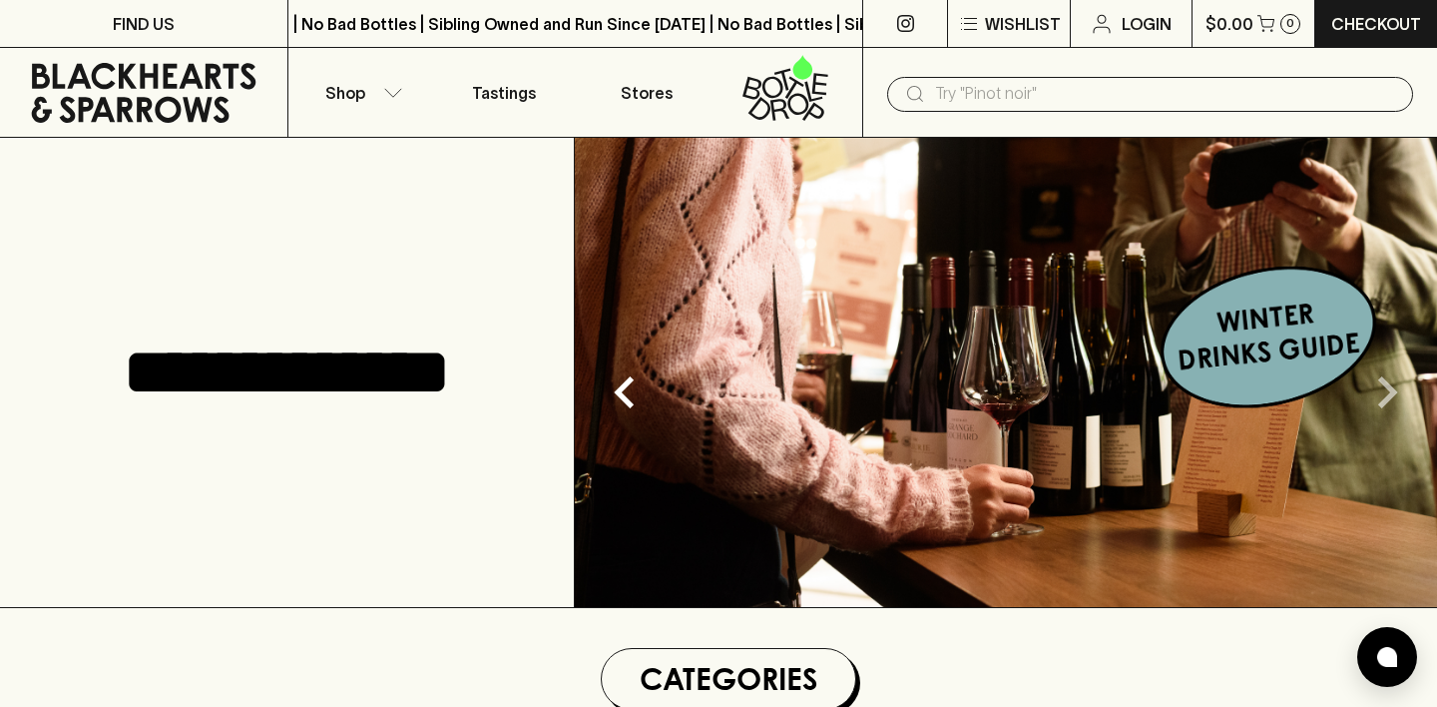
click at [1384, 391] on icon "Next" at bounding box center [1387, 392] width 64 height 64
click at [631, 392] on icon "Previous" at bounding box center [625, 392] width 64 height 64
click at [989, 384] on img at bounding box center [1006, 372] width 862 height 469
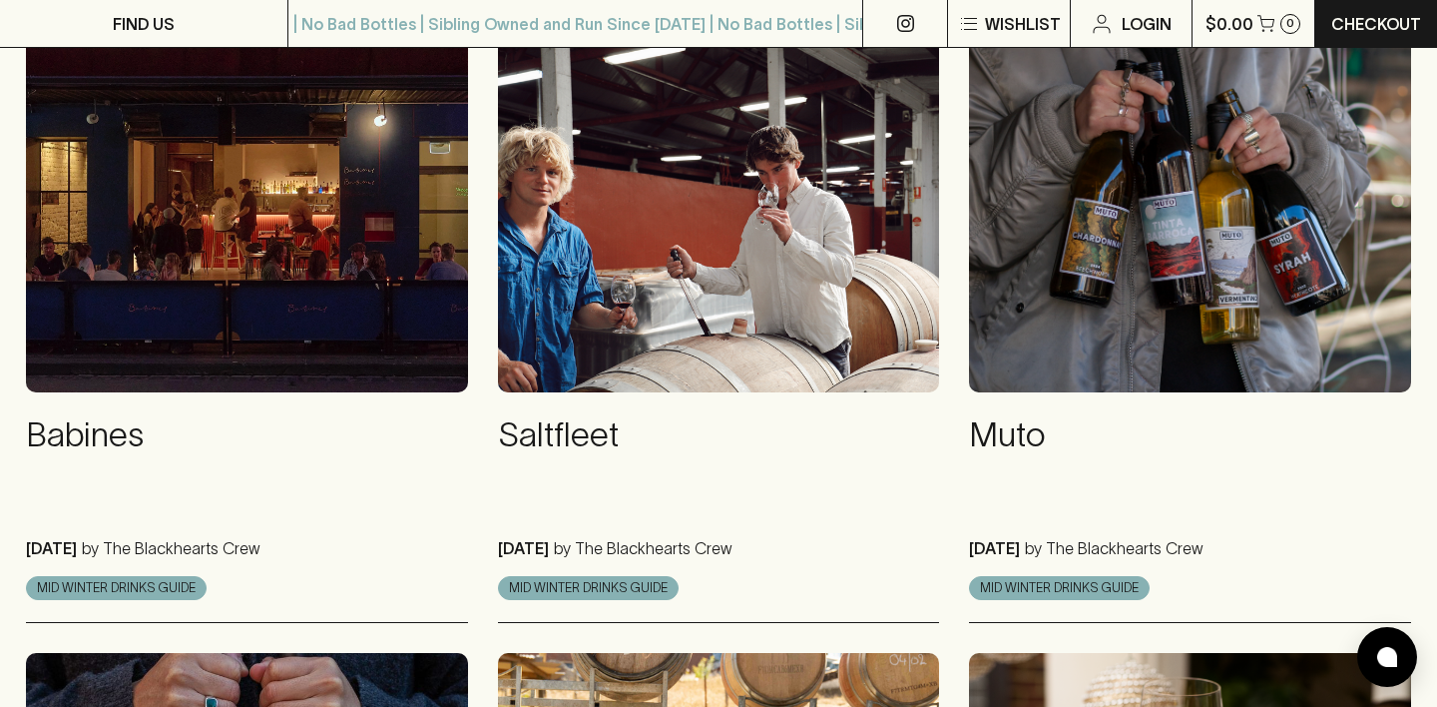
scroll to position [989, 0]
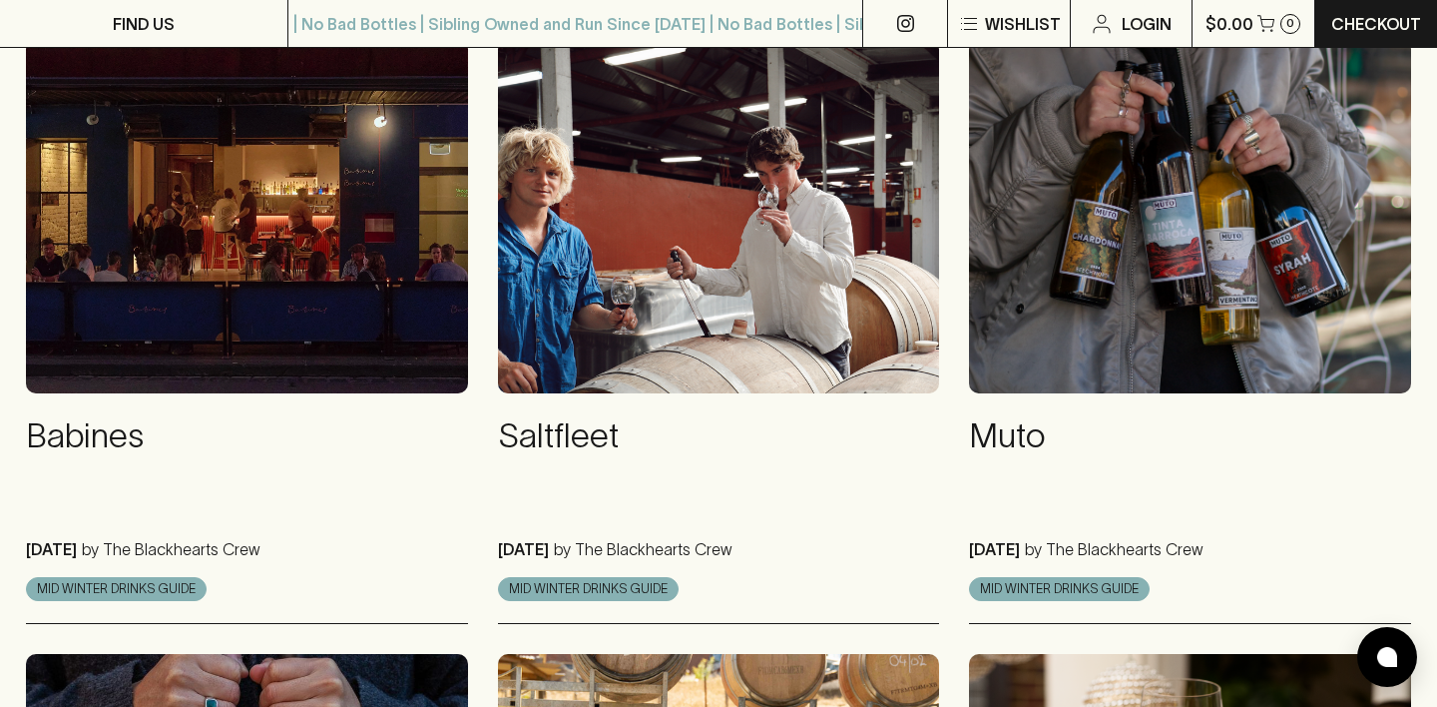
click at [267, 307] on img at bounding box center [247, 215] width 442 height 353
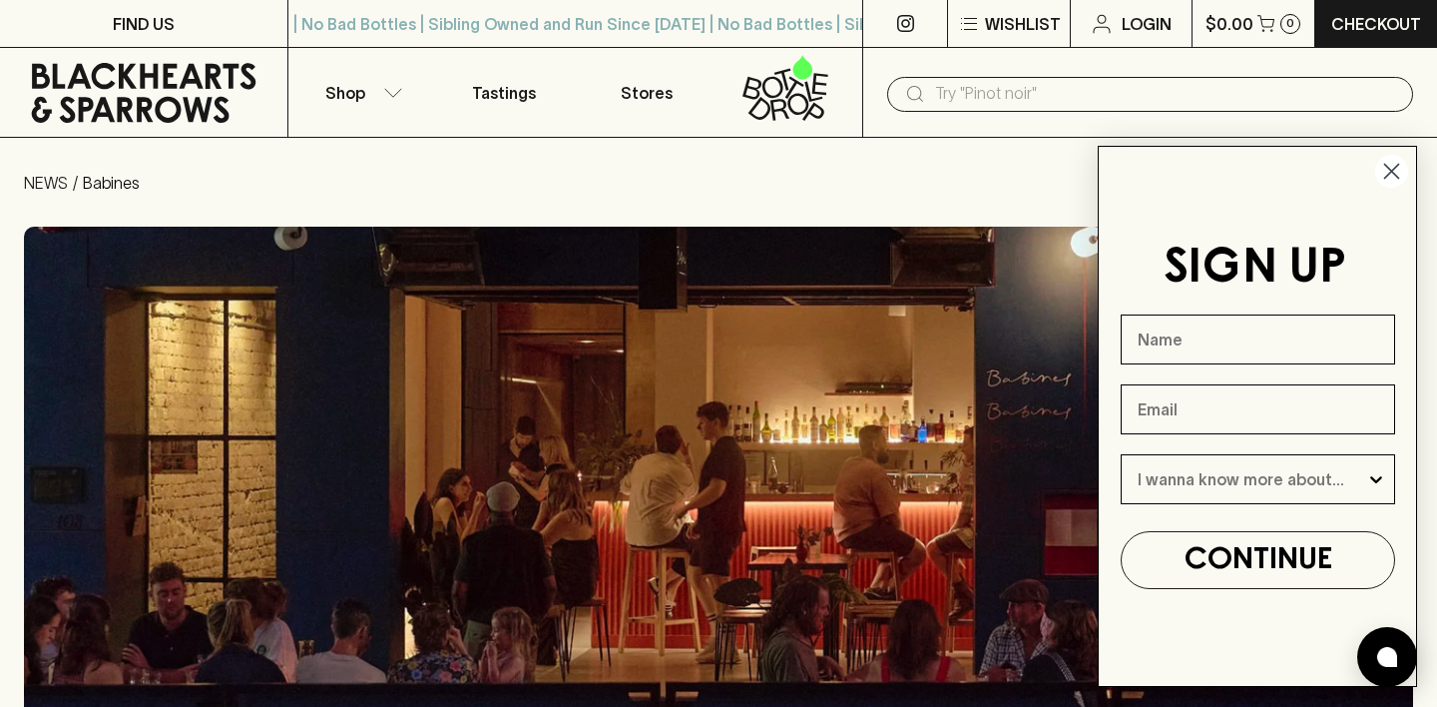
click at [1394, 170] on circle "Close dialog" at bounding box center [1391, 171] width 33 height 33
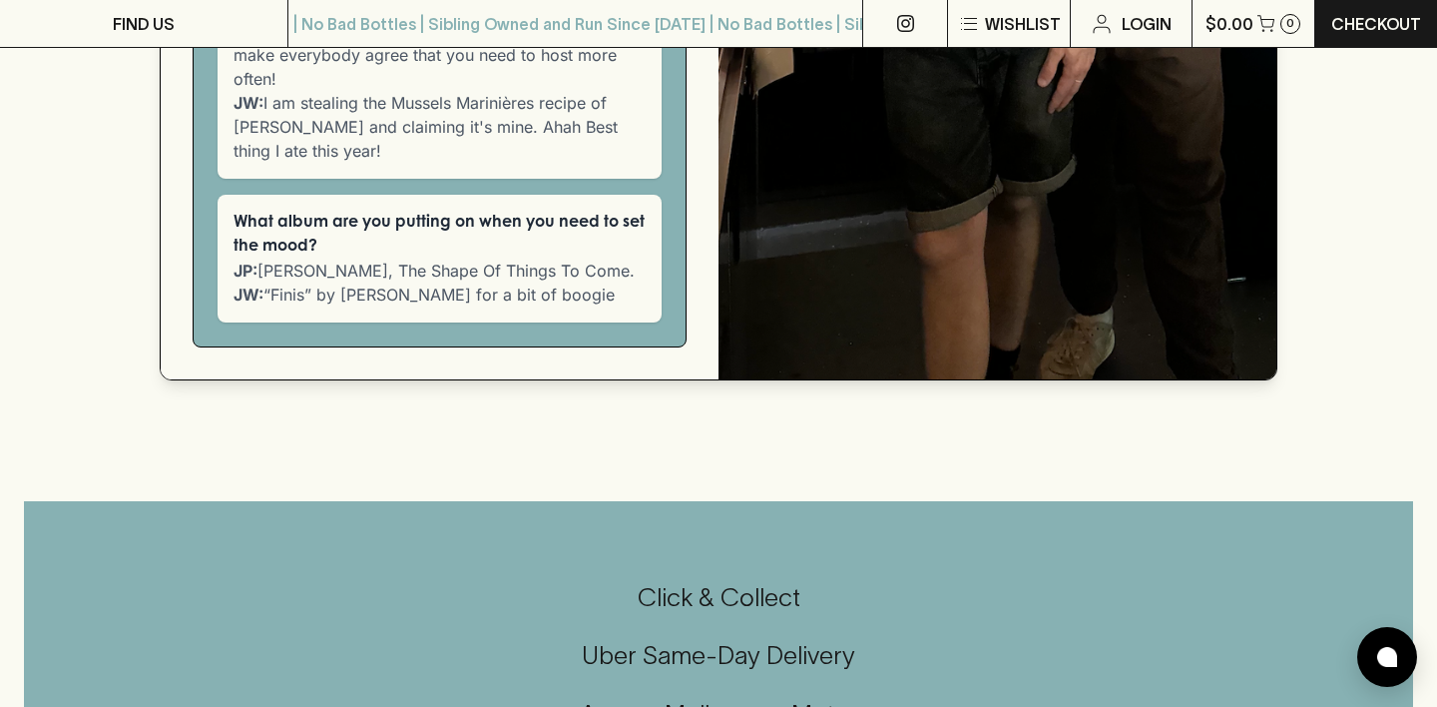
scroll to position [2034, 0]
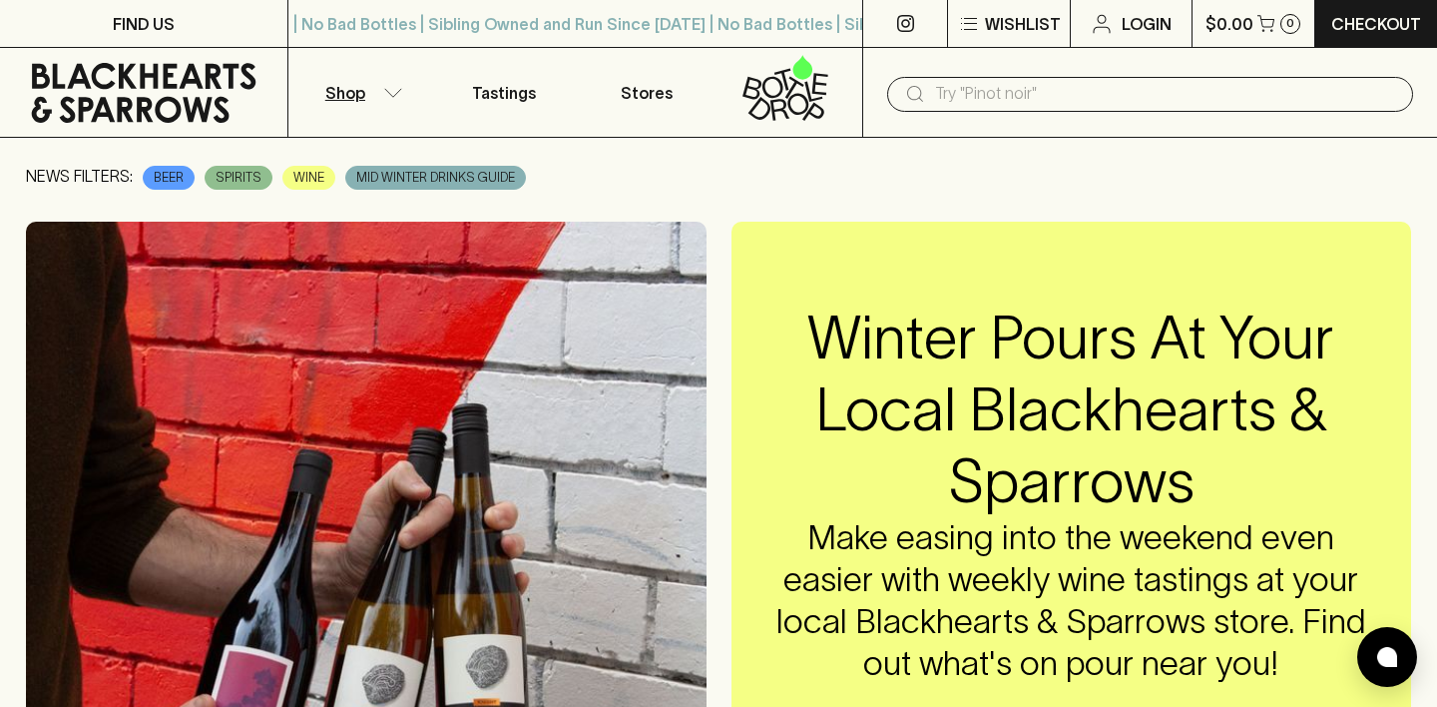
click at [369, 97] on button "Shop" at bounding box center [360, 92] width 144 height 89
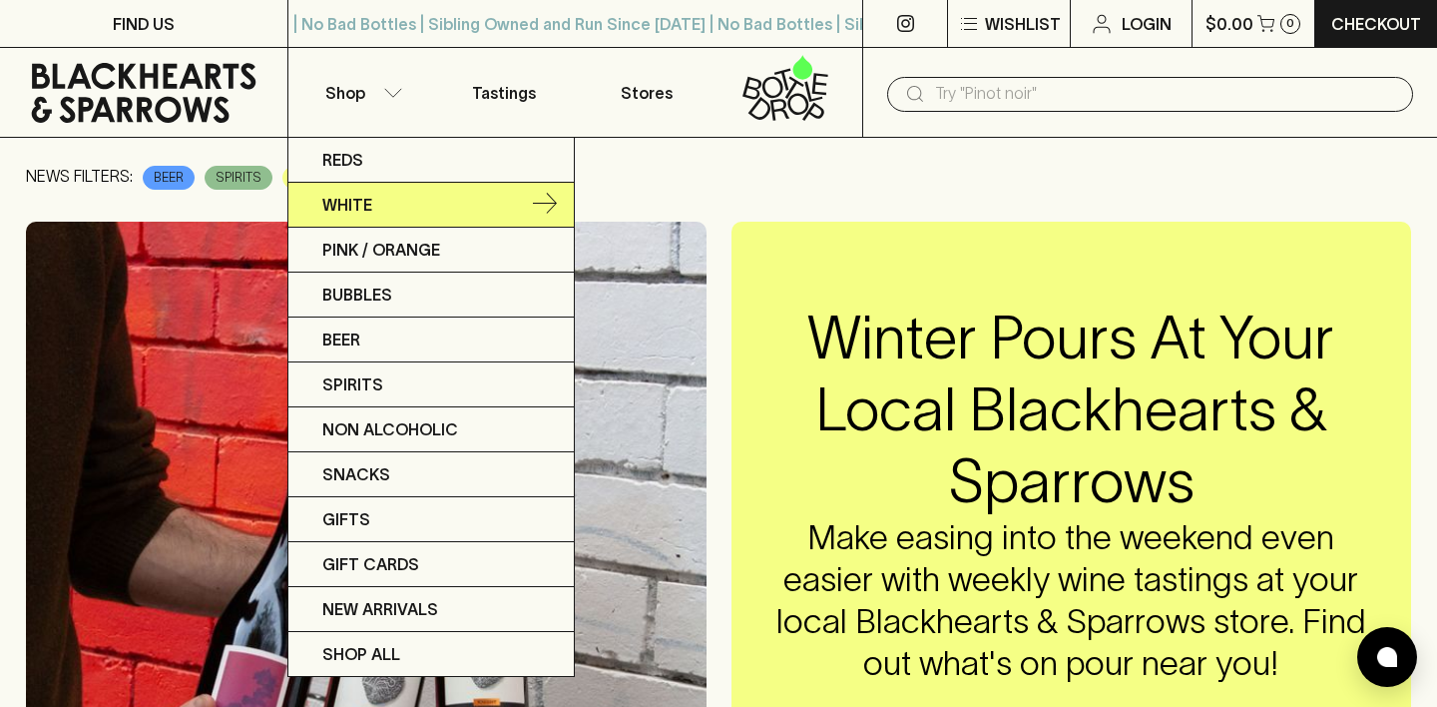
click at [336, 214] on p "White" at bounding box center [347, 205] width 50 height 24
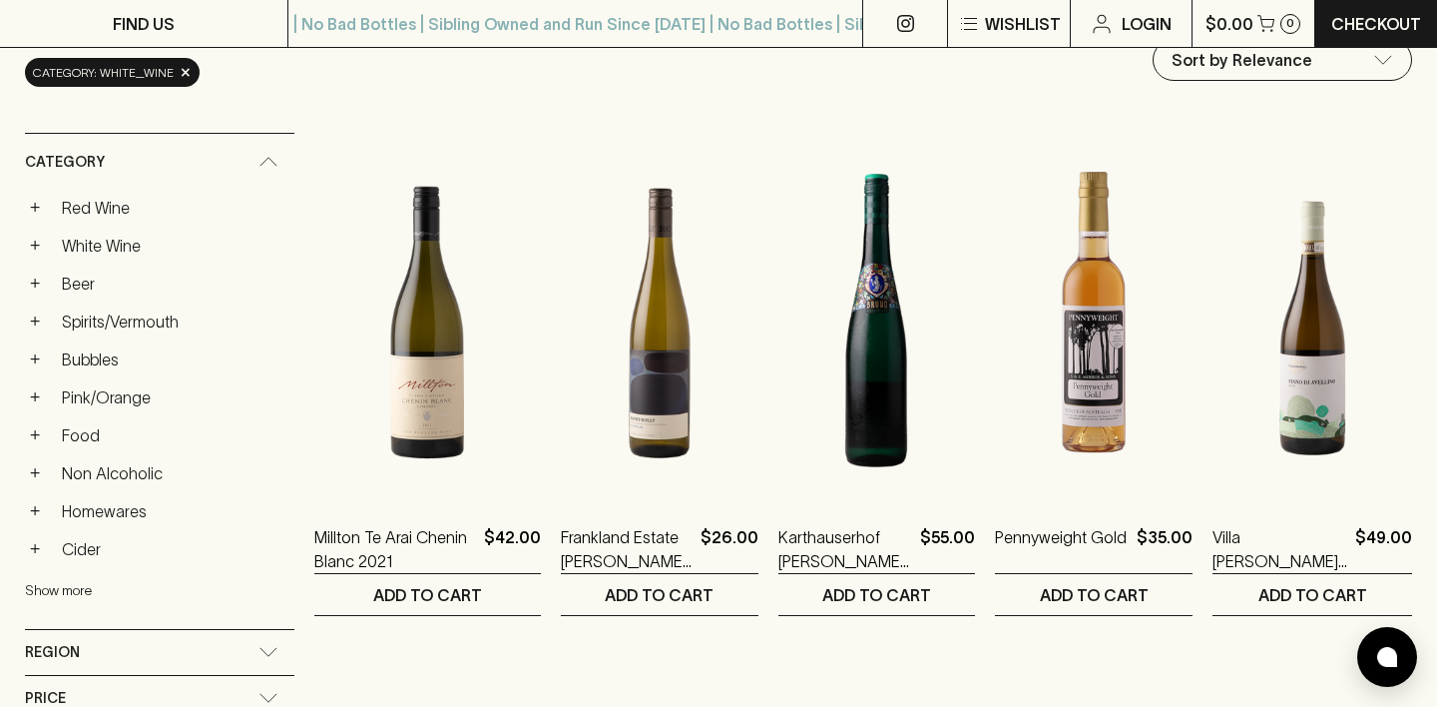
scroll to position [250, 0]
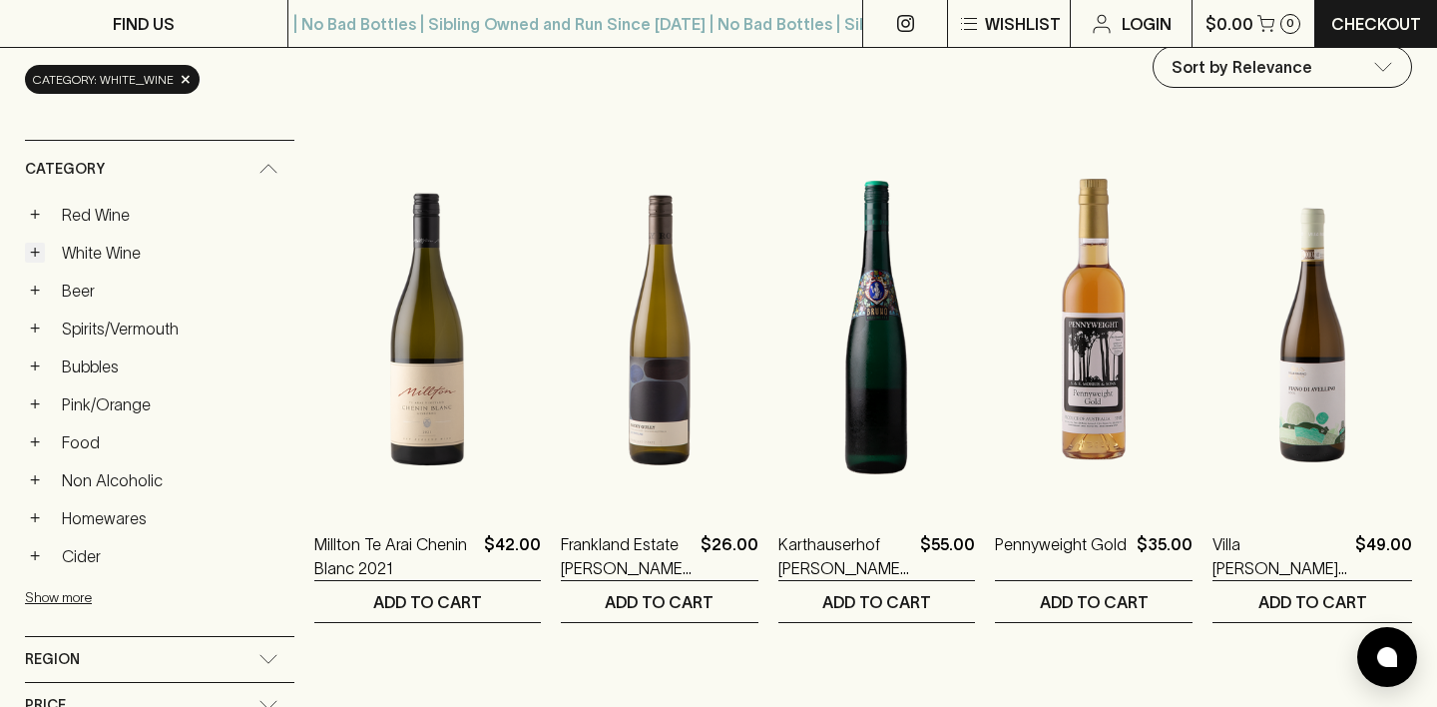
click at [40, 259] on button "+" at bounding box center [35, 253] width 20 height 20
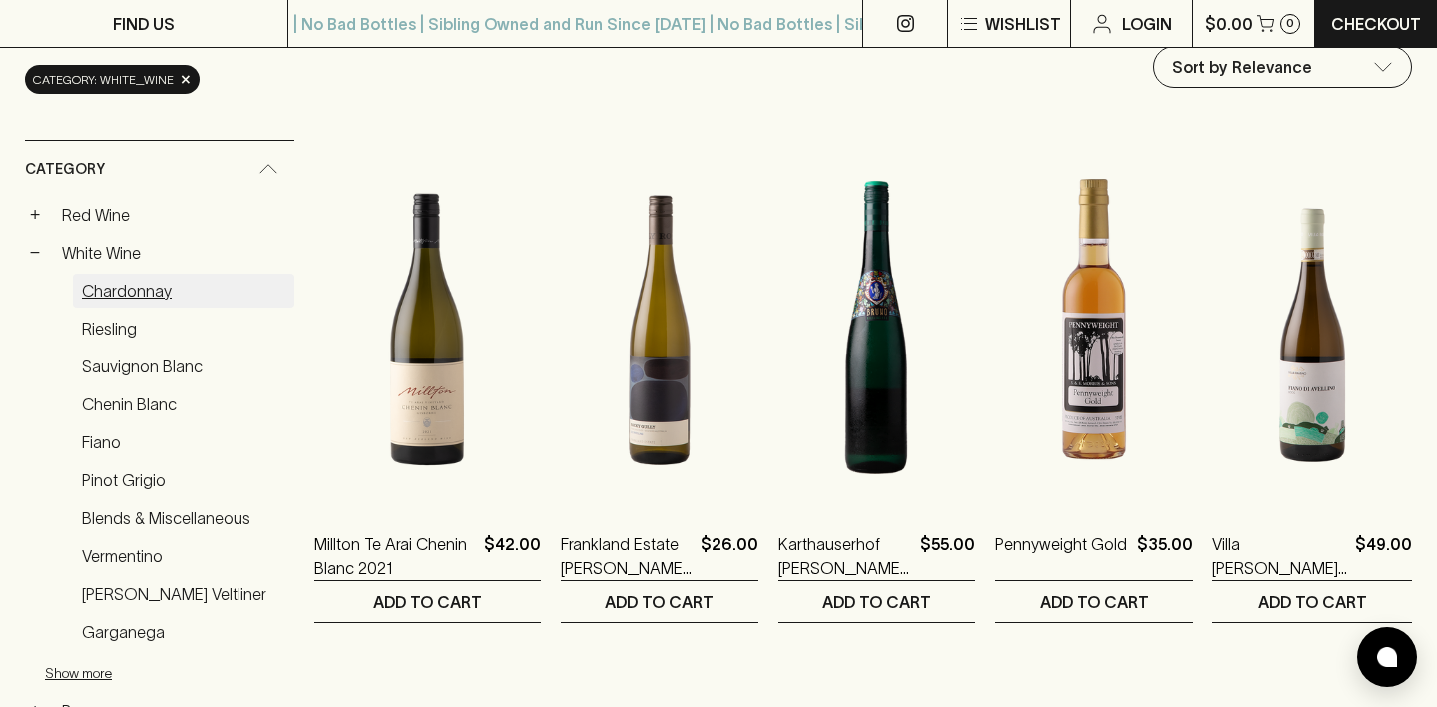
click at [104, 286] on link "Chardonnay" at bounding box center [184, 290] width 222 height 34
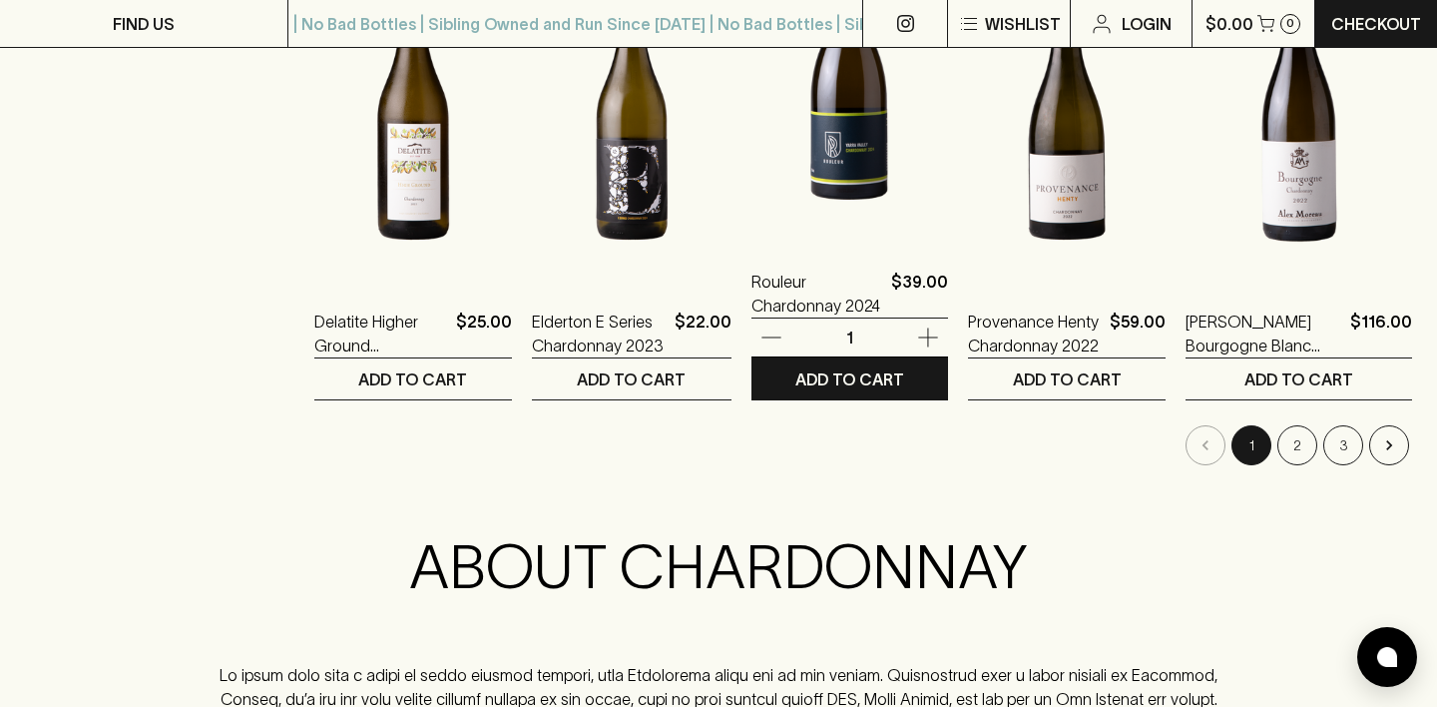
scroll to position [2064, 0]
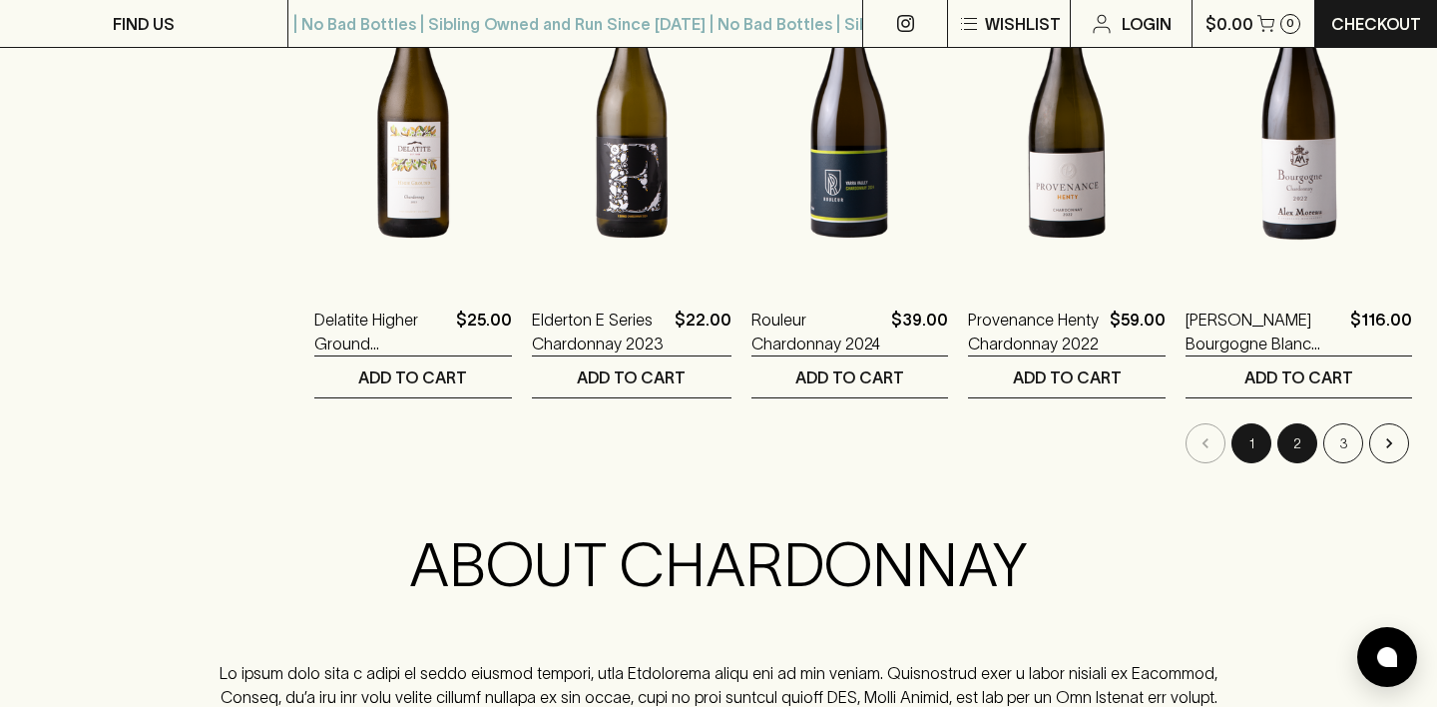
click at [1296, 450] on button "2" at bounding box center [1298, 443] width 40 height 40
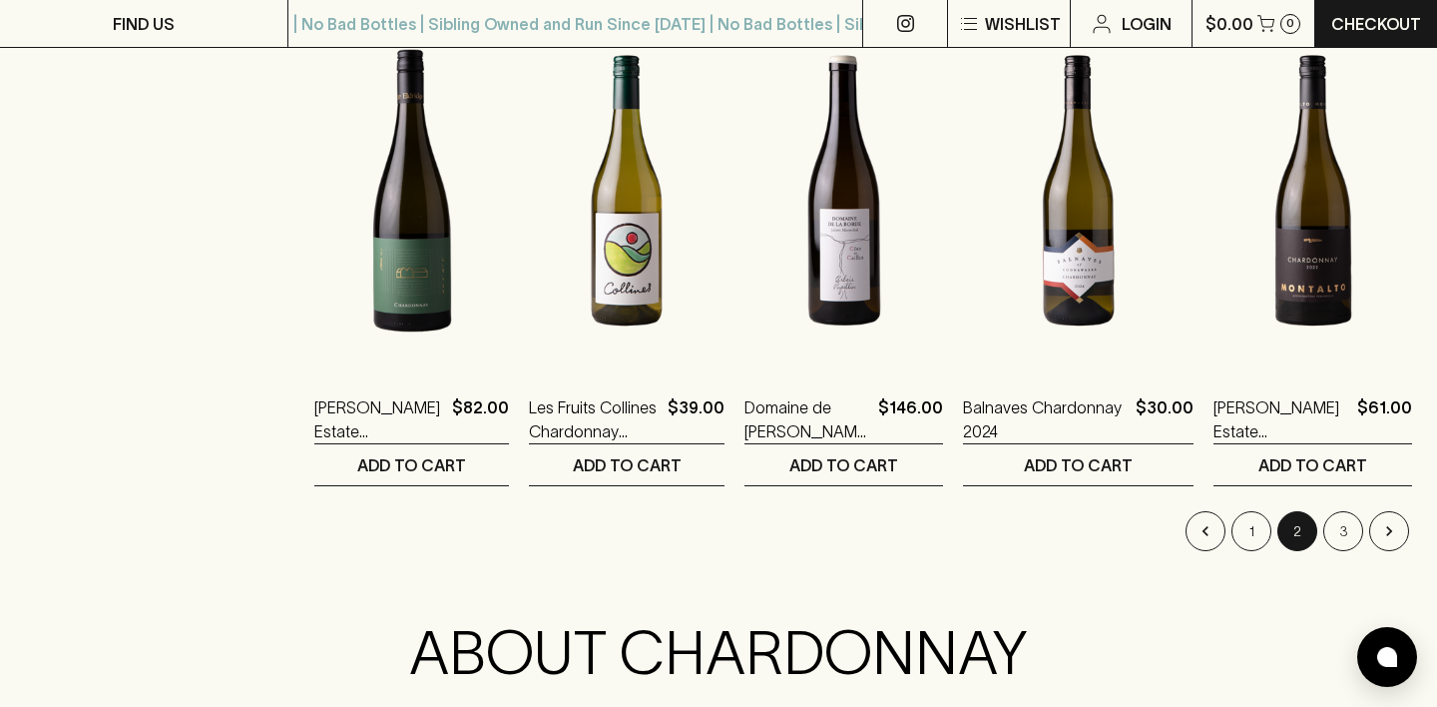
scroll to position [1994, 0]
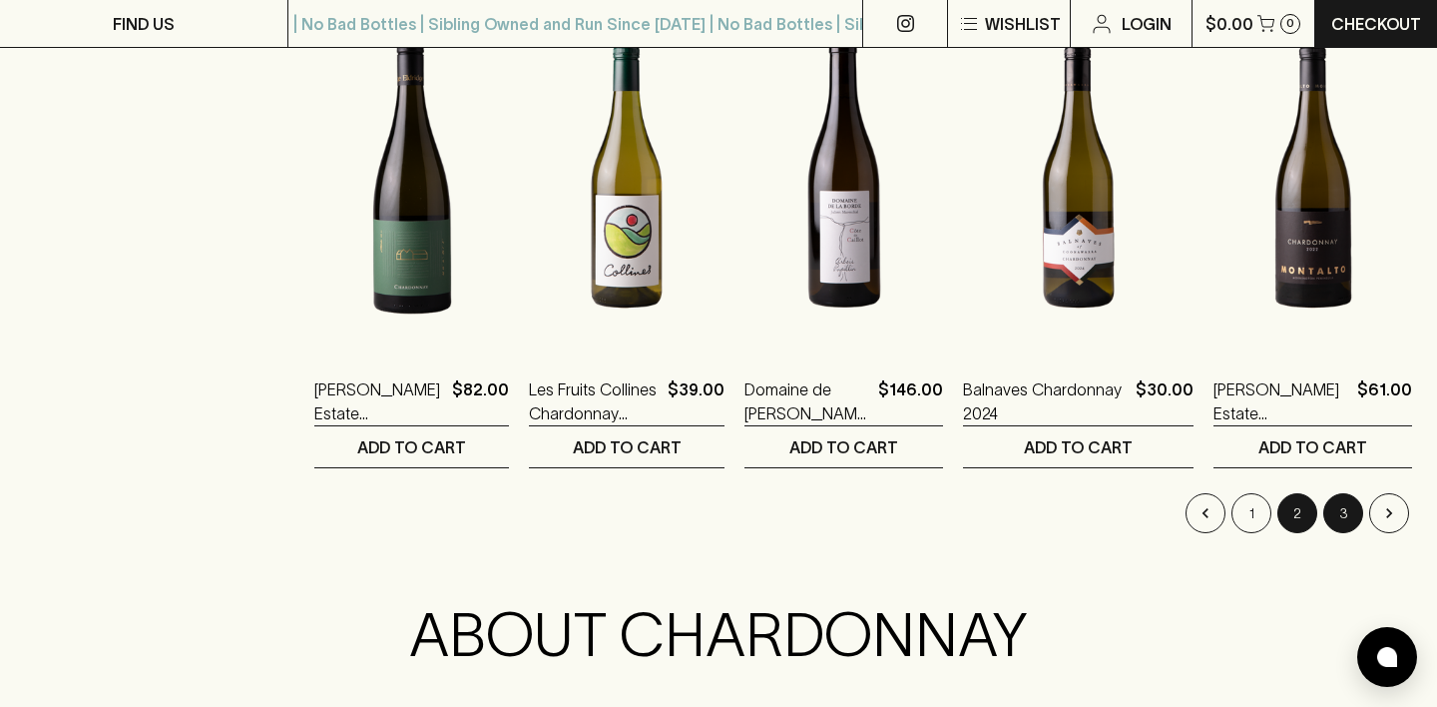
click at [1336, 506] on button "3" at bounding box center [1343, 513] width 40 height 40
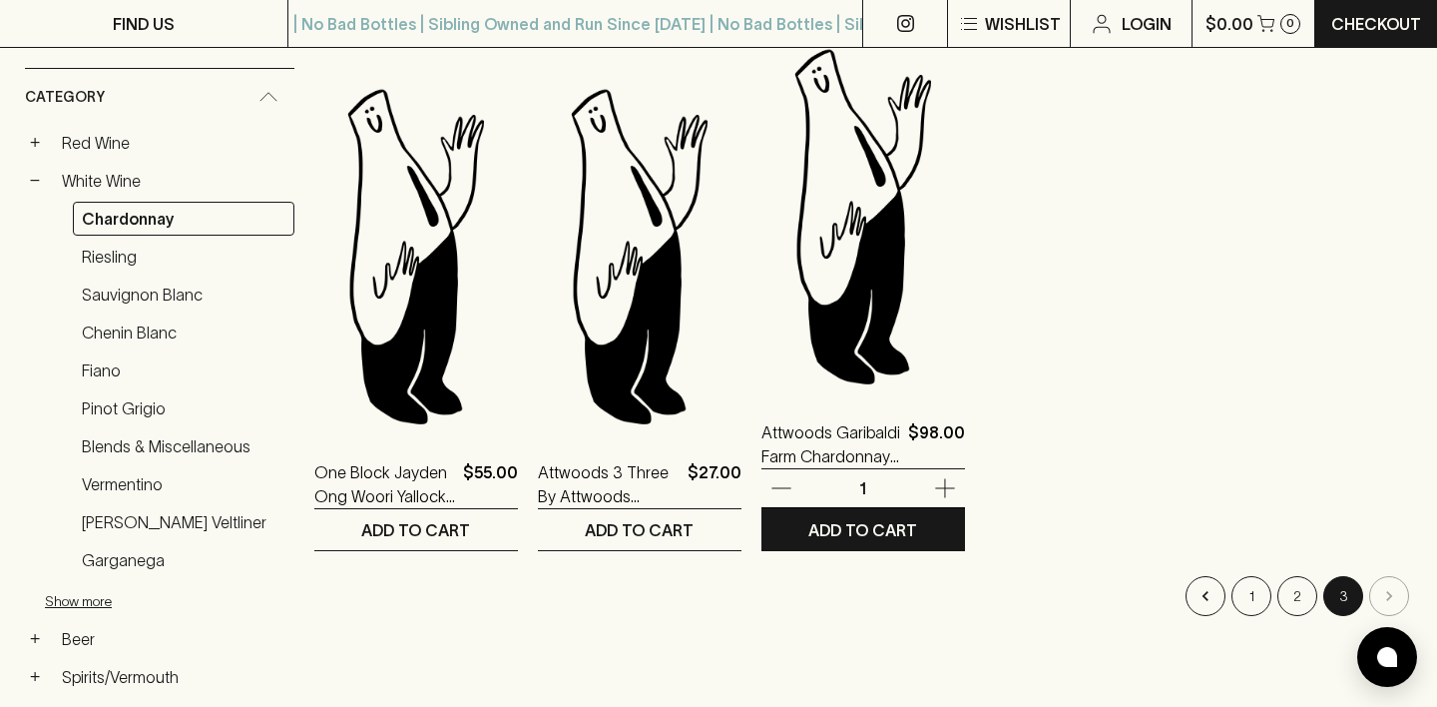
scroll to position [331, 0]
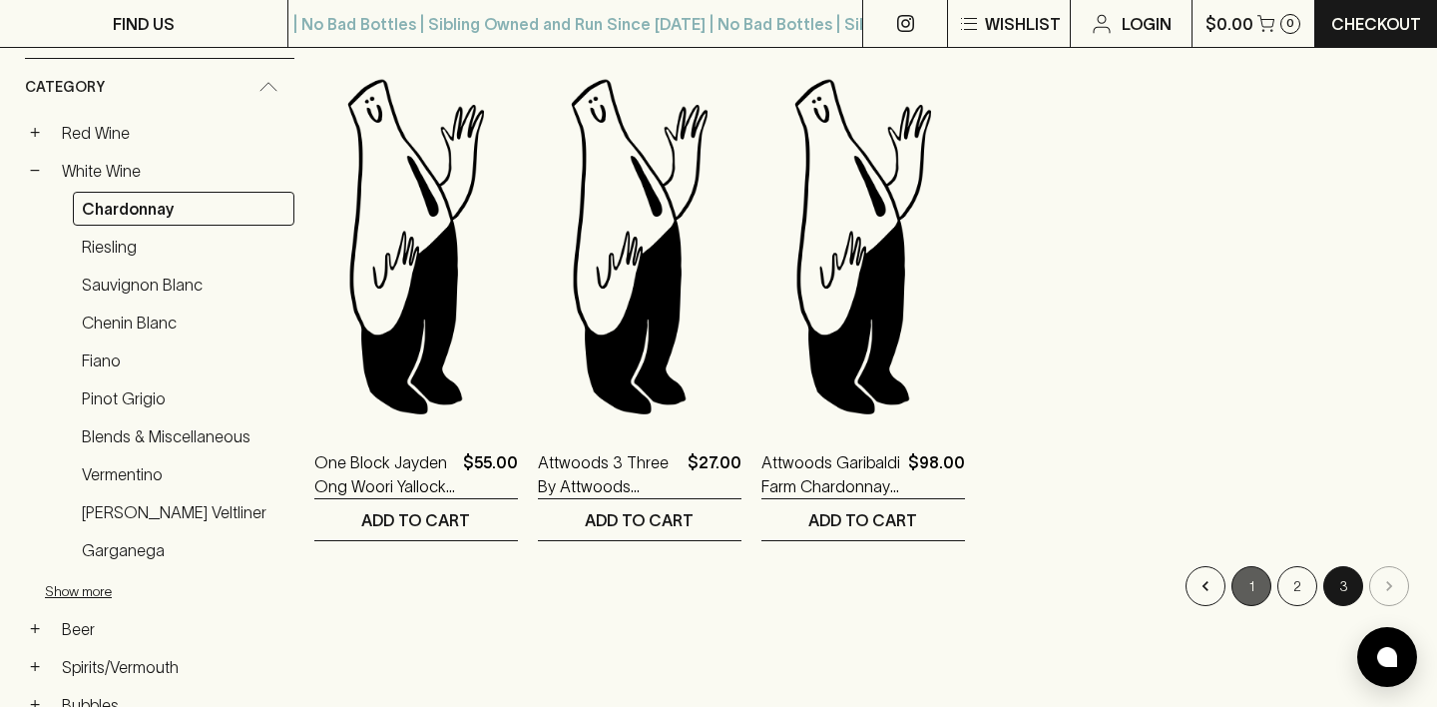
click at [1261, 591] on button "1" at bounding box center [1252, 586] width 40 height 40
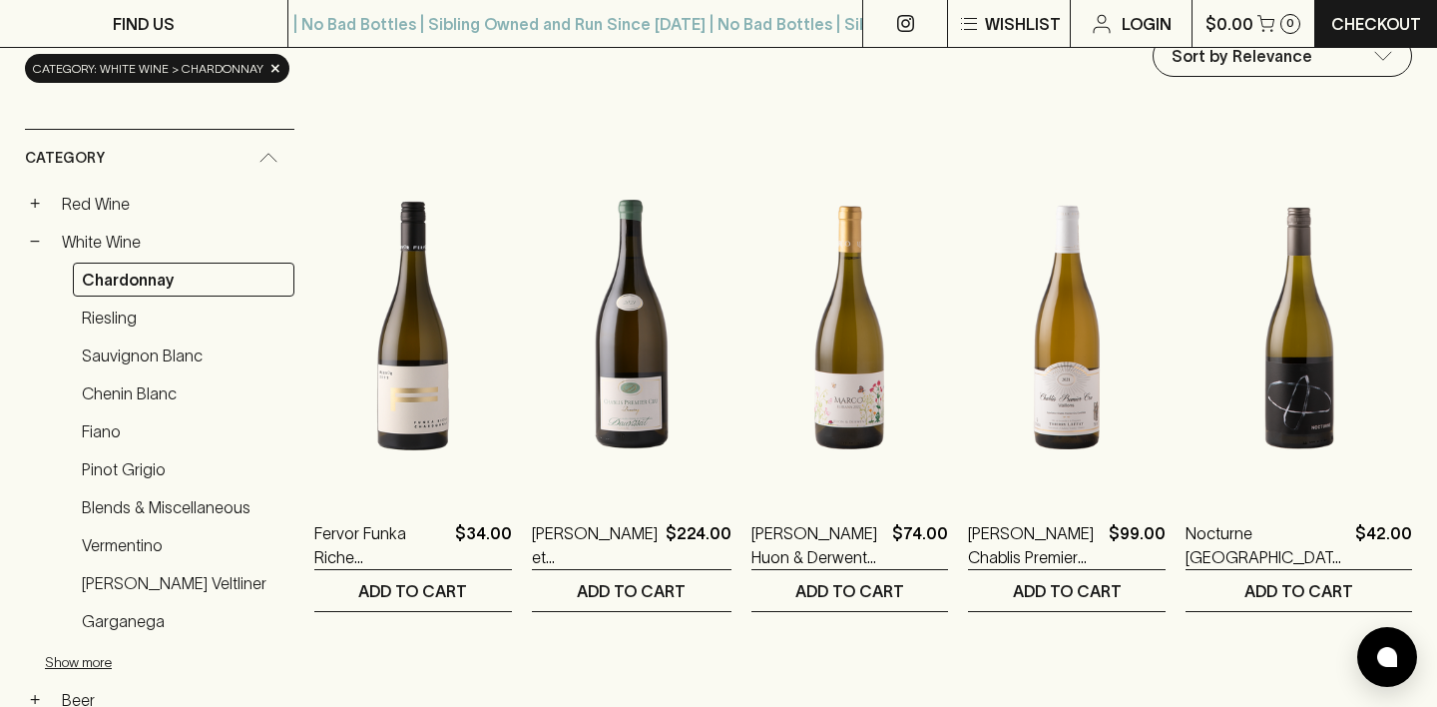
scroll to position [259, 0]
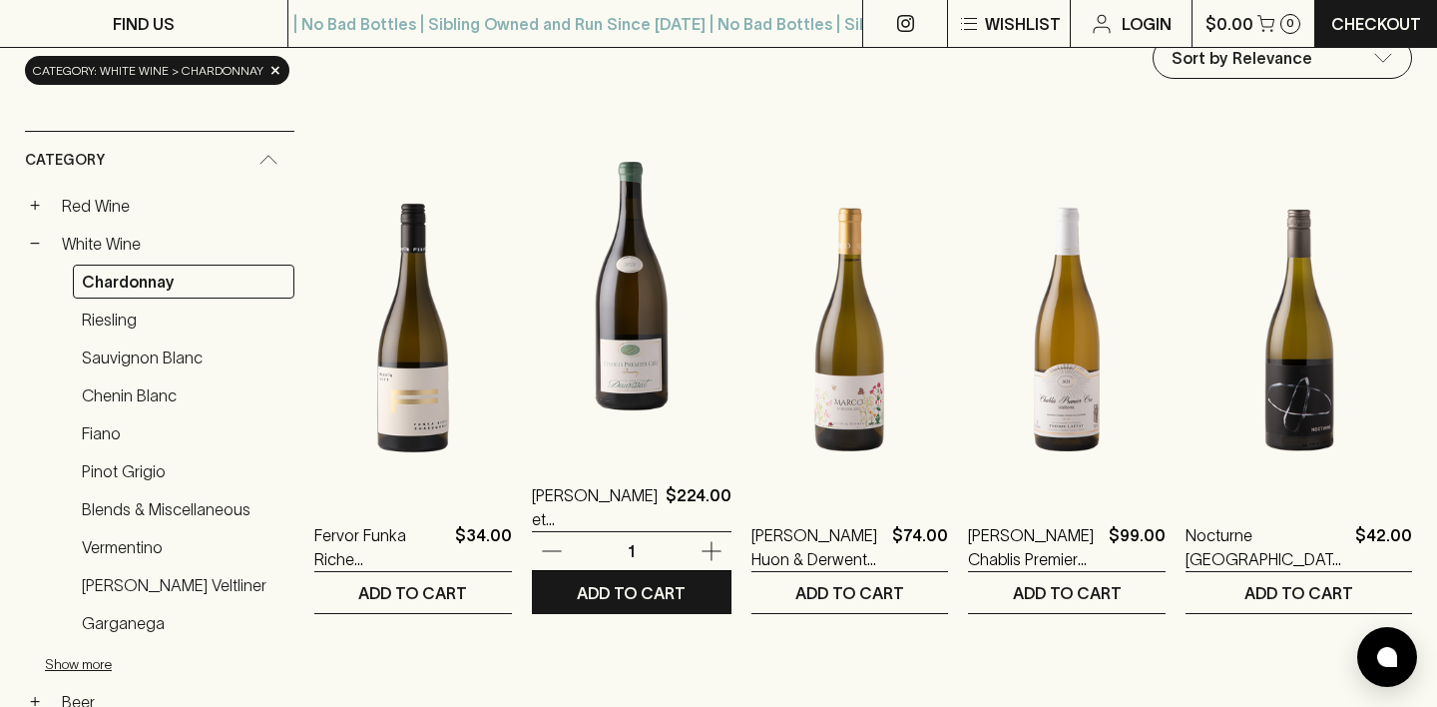
click at [637, 350] on img at bounding box center [632, 278] width 200 height 349
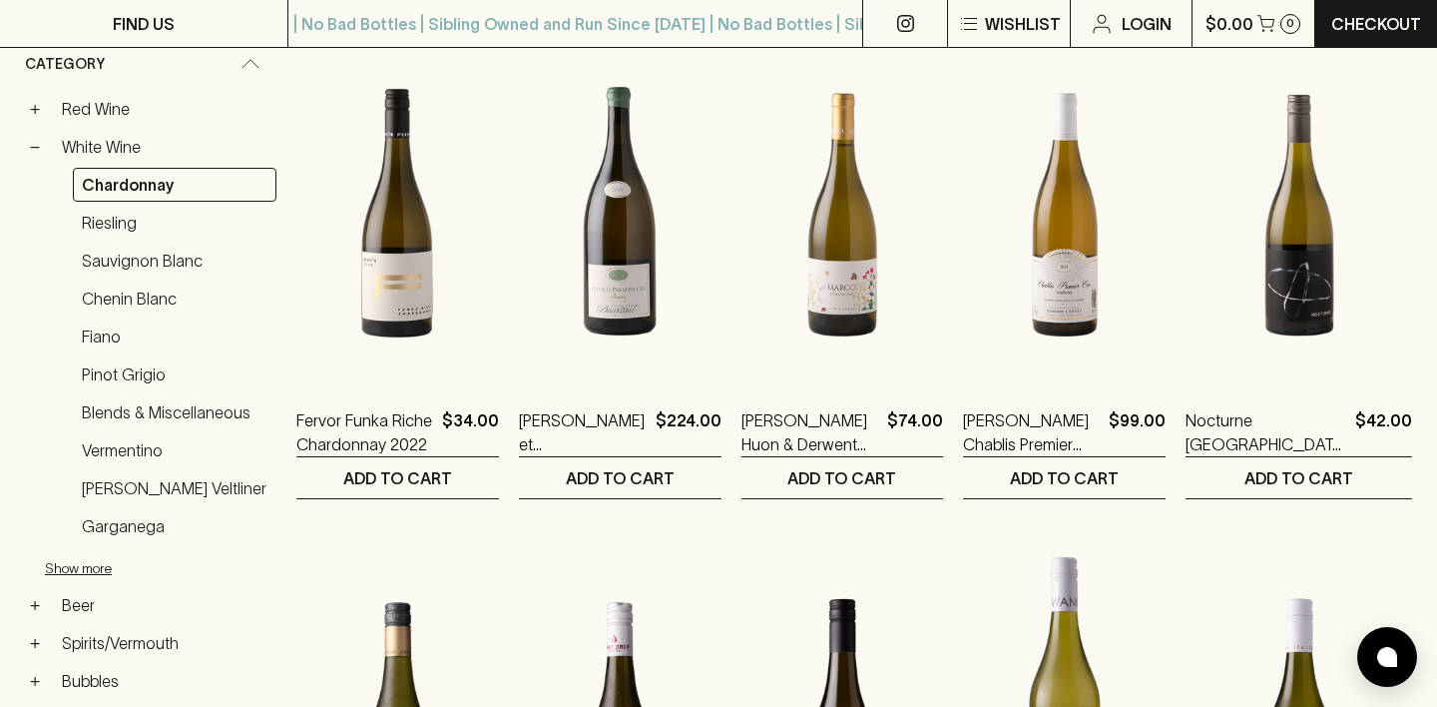
scroll to position [371, 0]
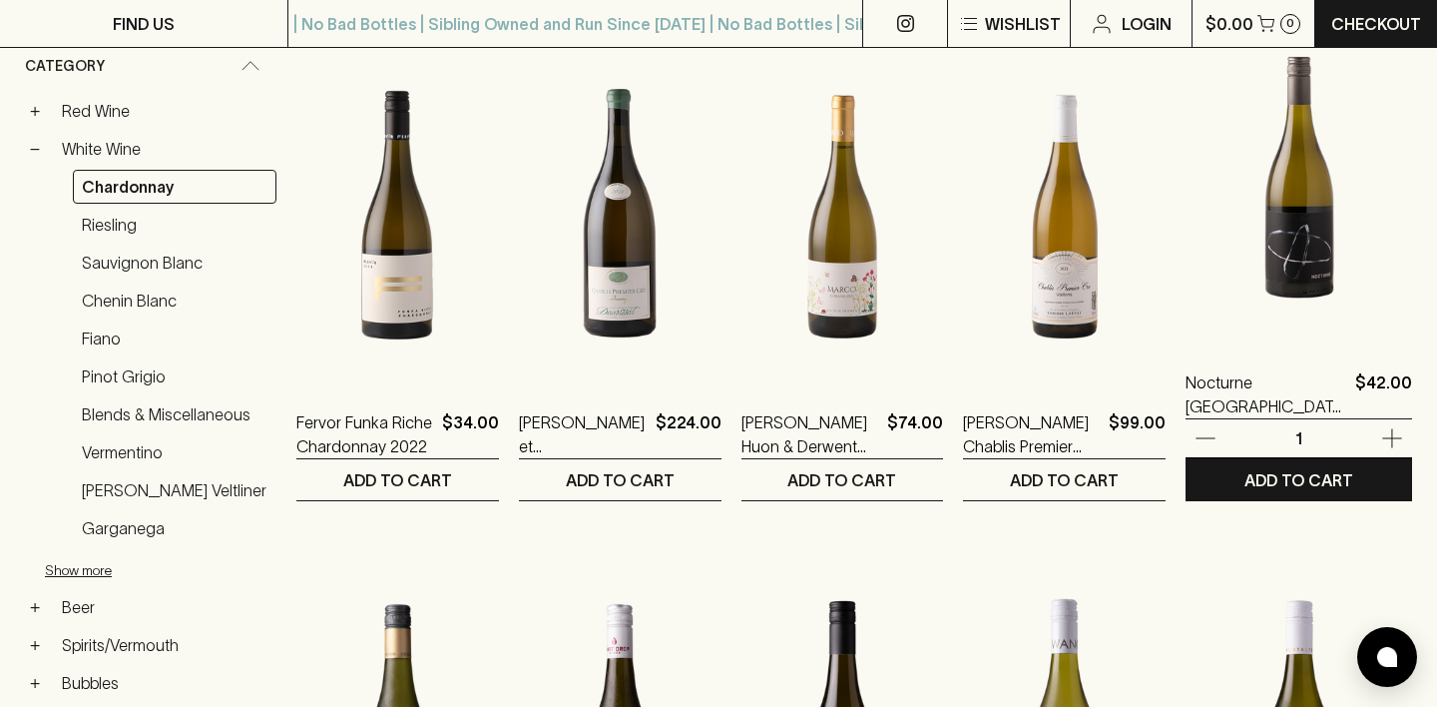
click at [1285, 260] on img at bounding box center [1299, 165] width 227 height 349
